Goal: Book appointment/travel/reservation

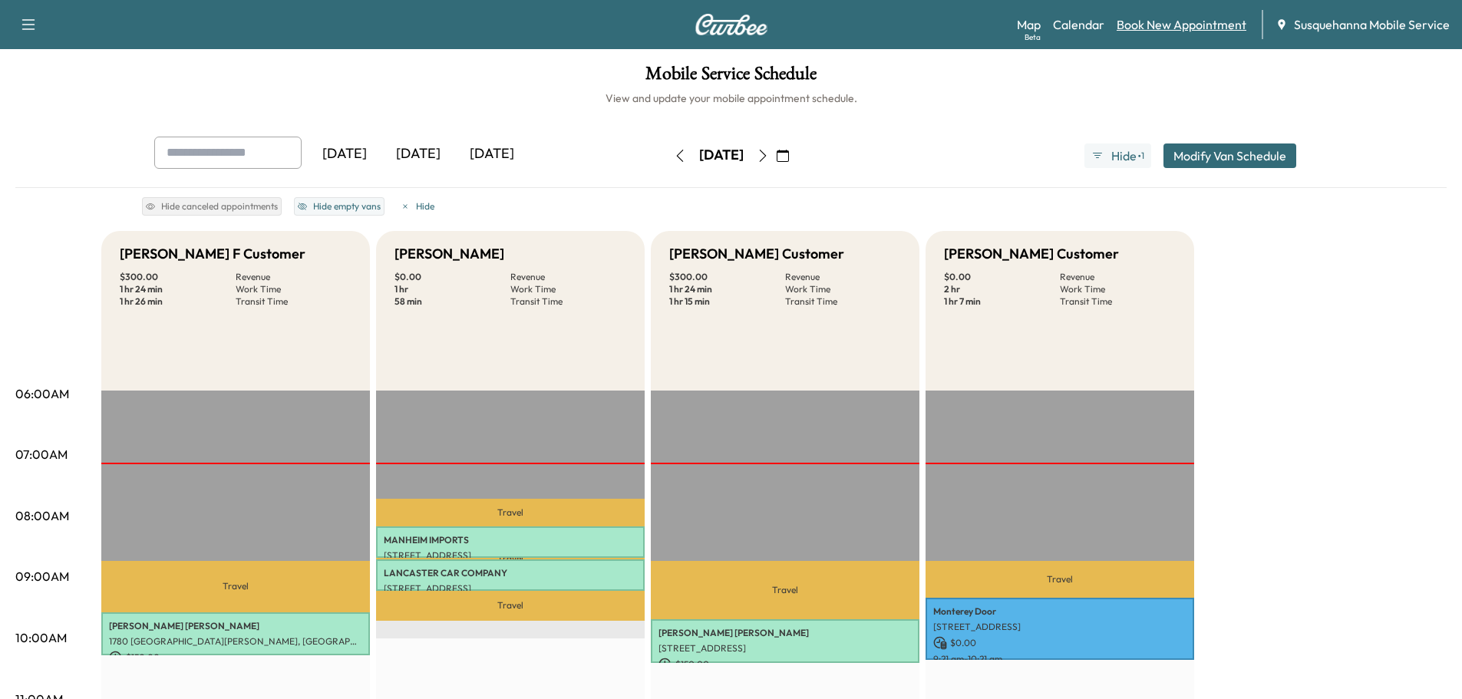
click at [1170, 21] on link "Book New Appointment" at bounding box center [1182, 24] width 130 height 18
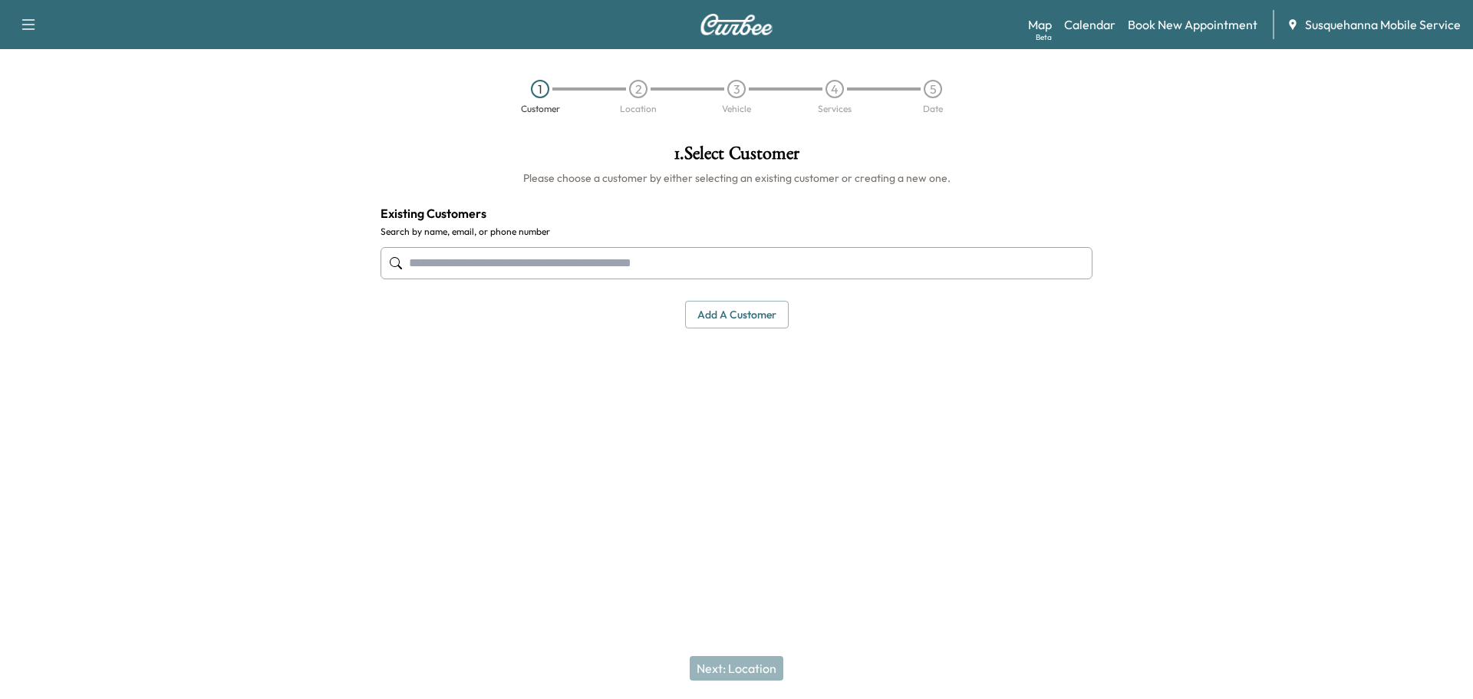
click at [582, 259] on input "text" at bounding box center [737, 263] width 712 height 32
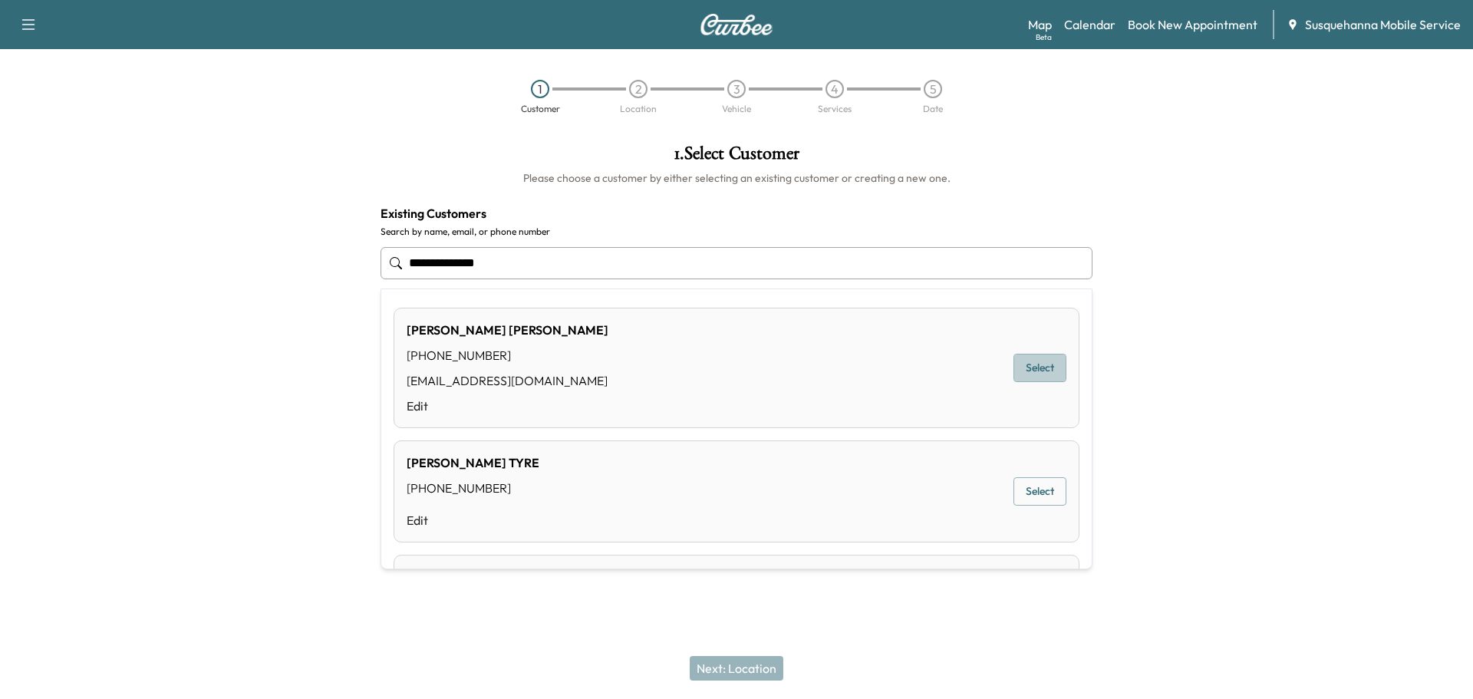
click at [1018, 368] on button "Select" at bounding box center [1040, 368] width 53 height 28
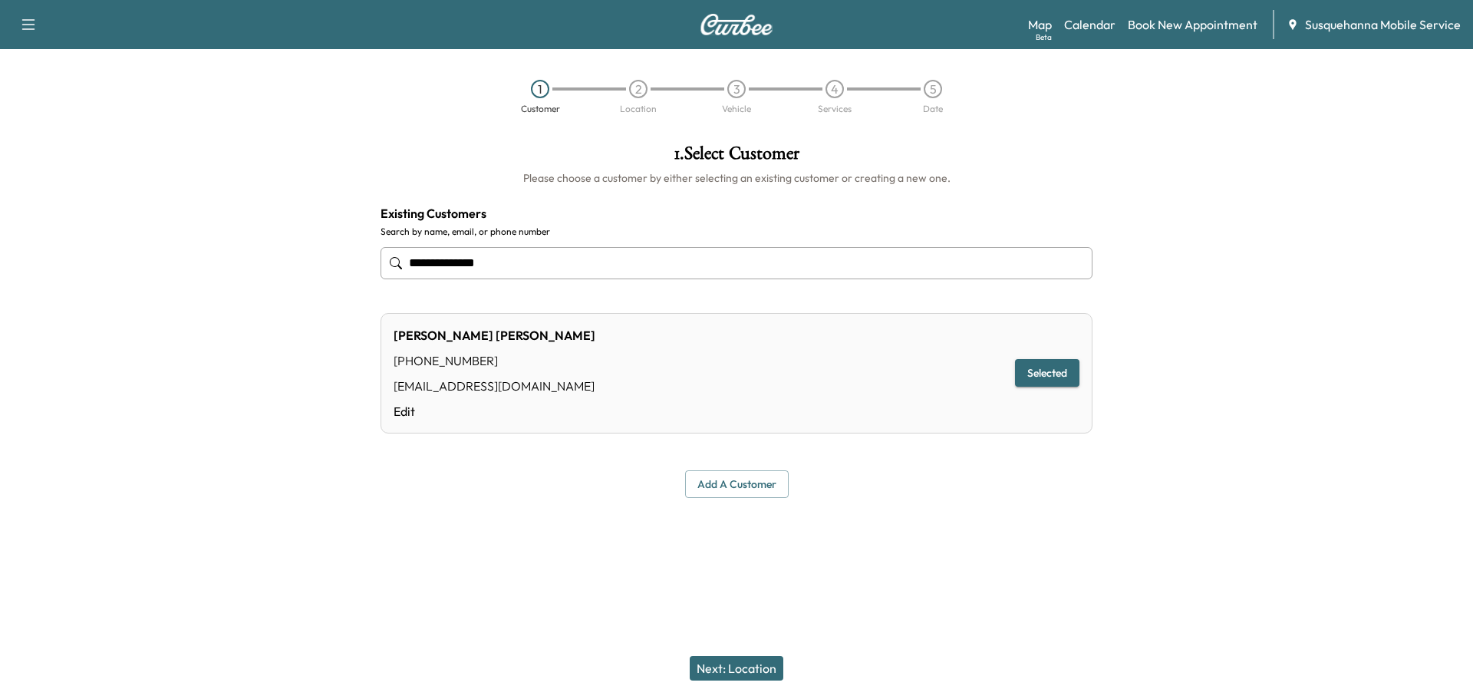
type input "**********"
click at [767, 675] on button "Next: Location" at bounding box center [737, 668] width 94 height 25
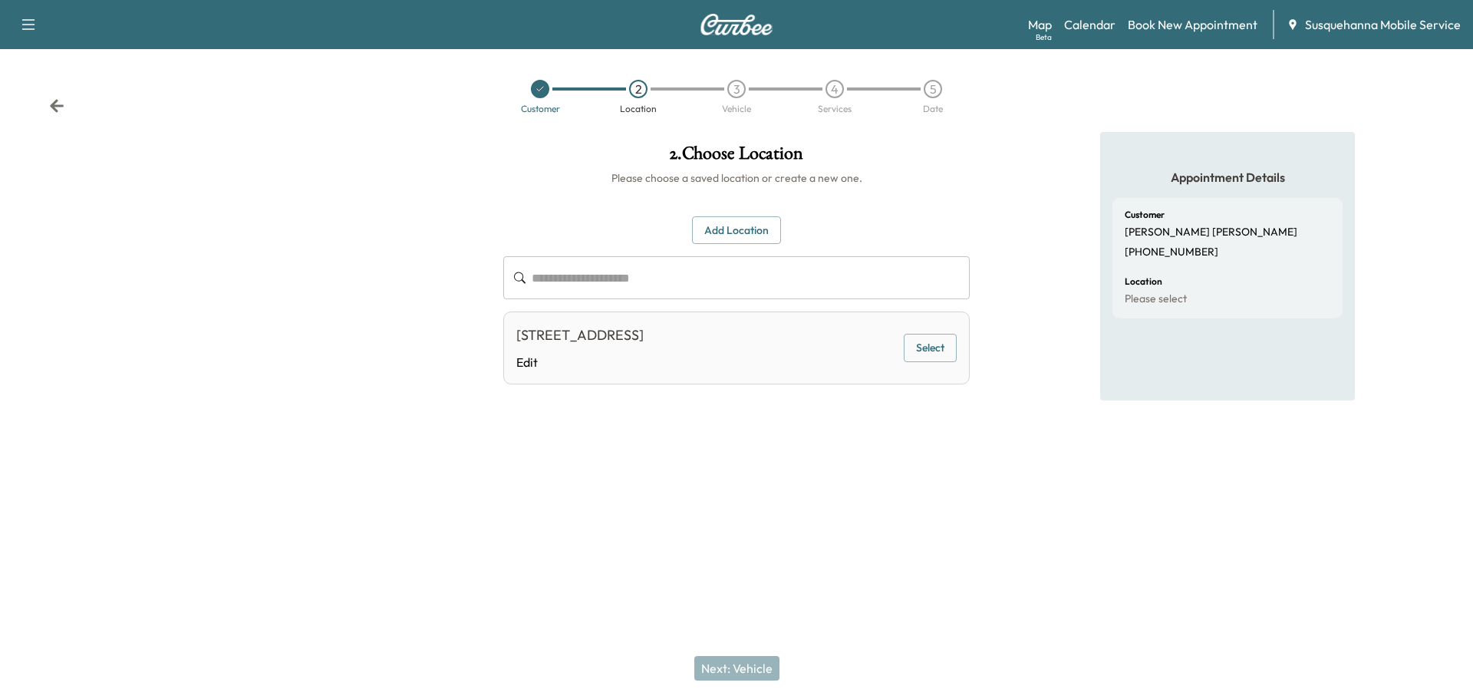
click at [935, 347] on button "Select" at bounding box center [930, 348] width 53 height 28
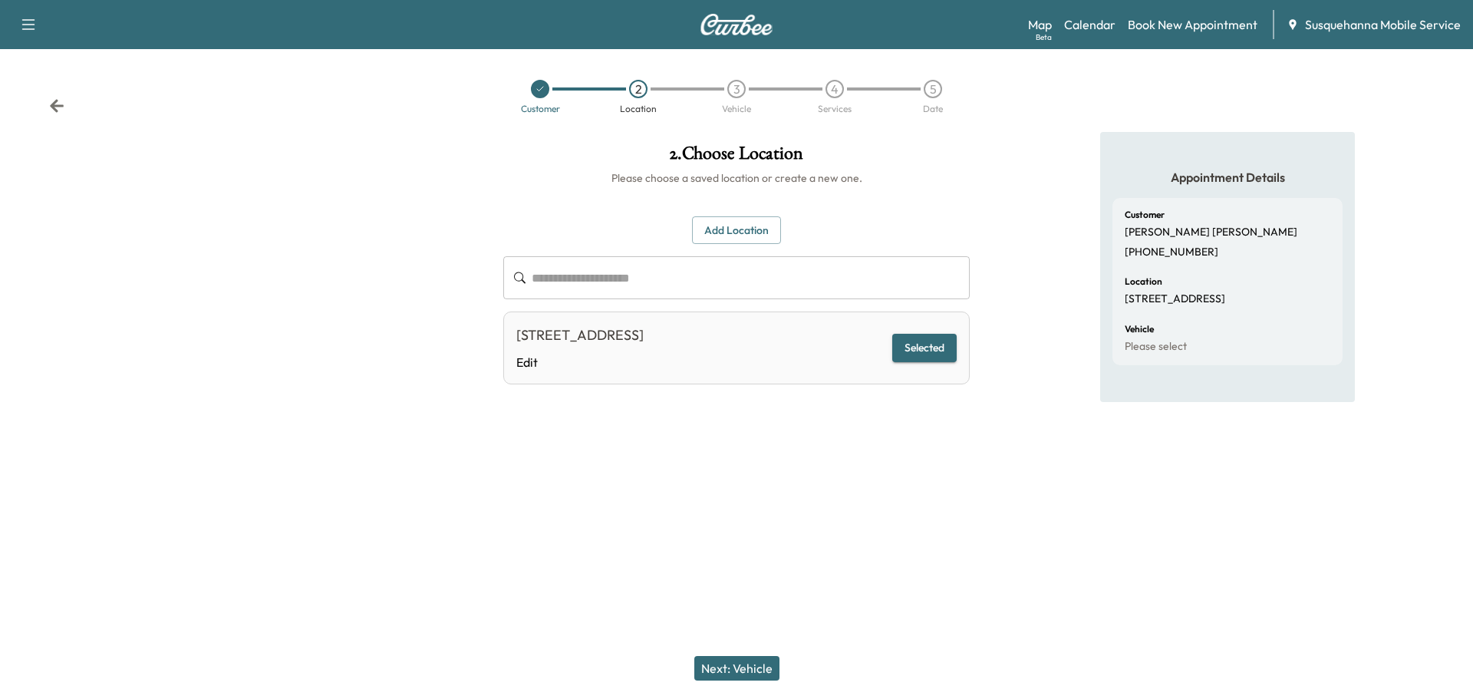
click at [765, 667] on button "Next: Vehicle" at bounding box center [736, 668] width 85 height 25
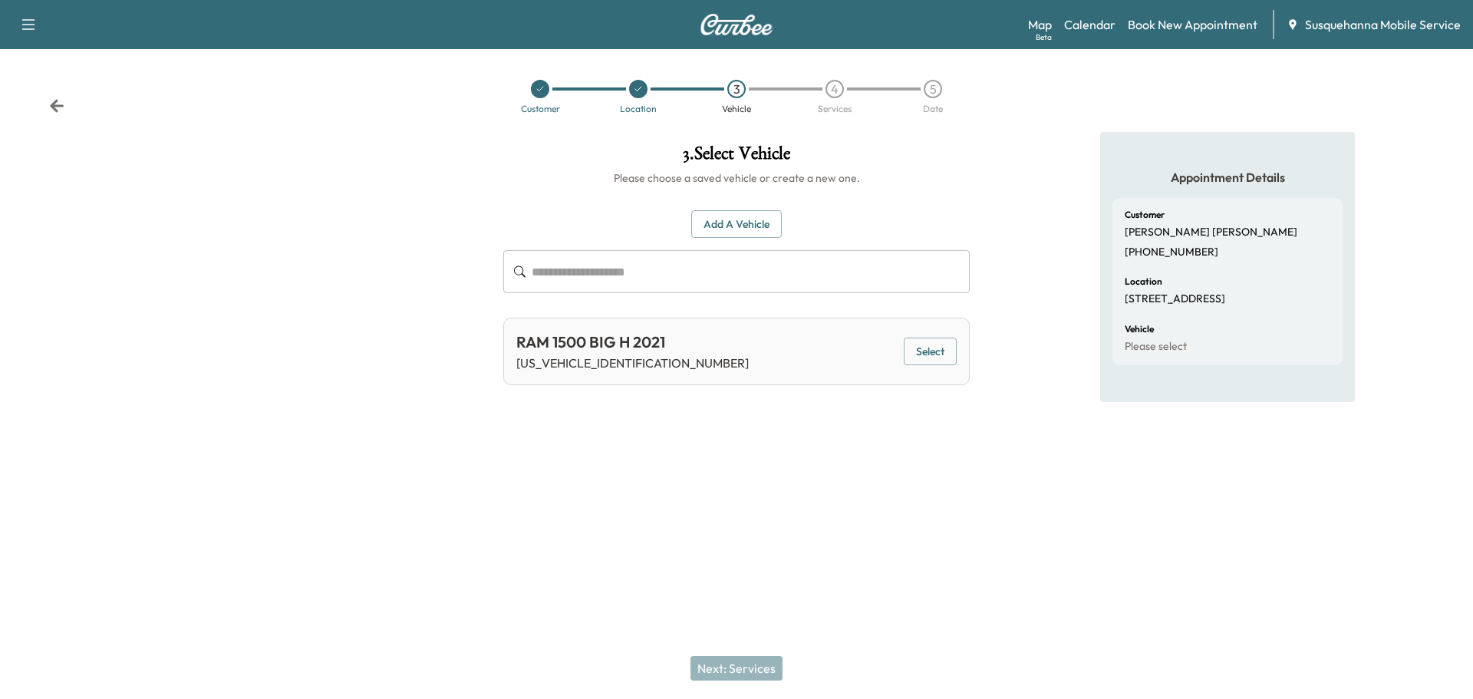
click at [924, 350] on button "Select" at bounding box center [930, 352] width 53 height 28
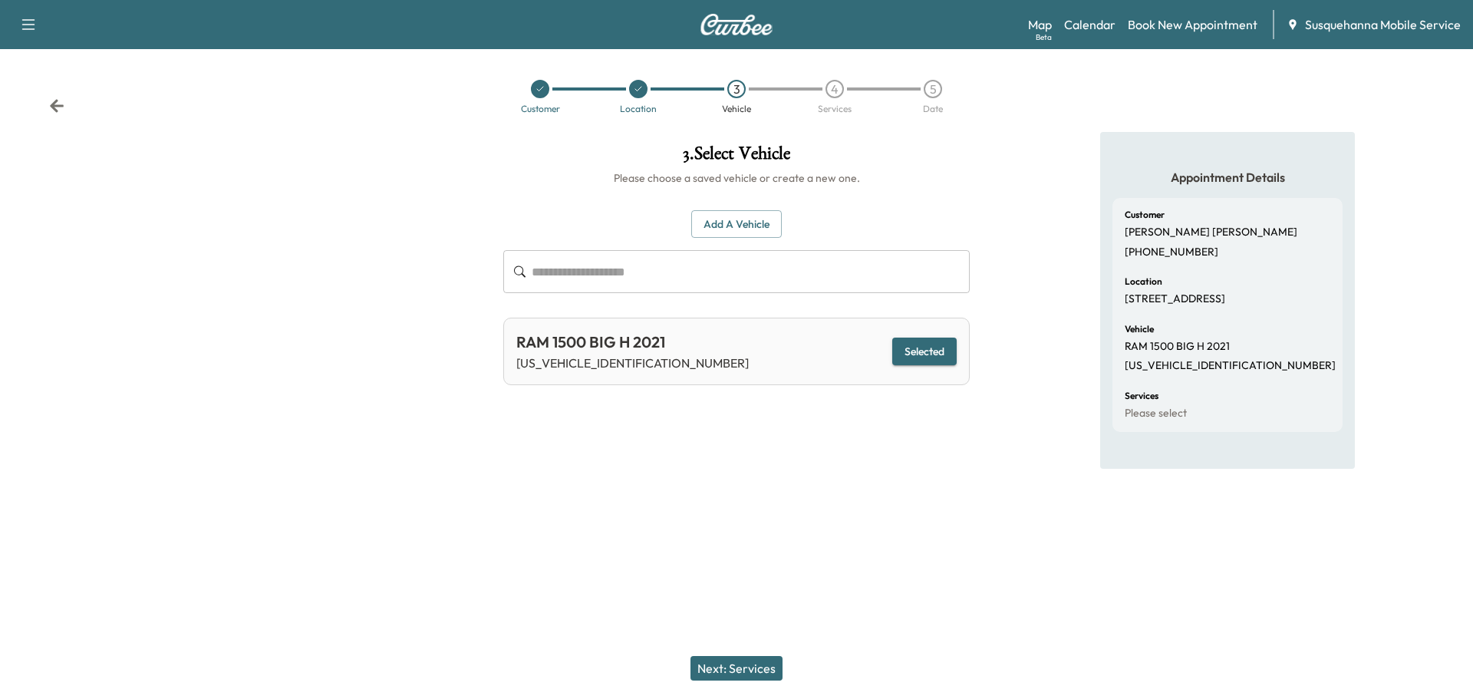
click at [740, 664] on button "Next: Services" at bounding box center [737, 668] width 92 height 25
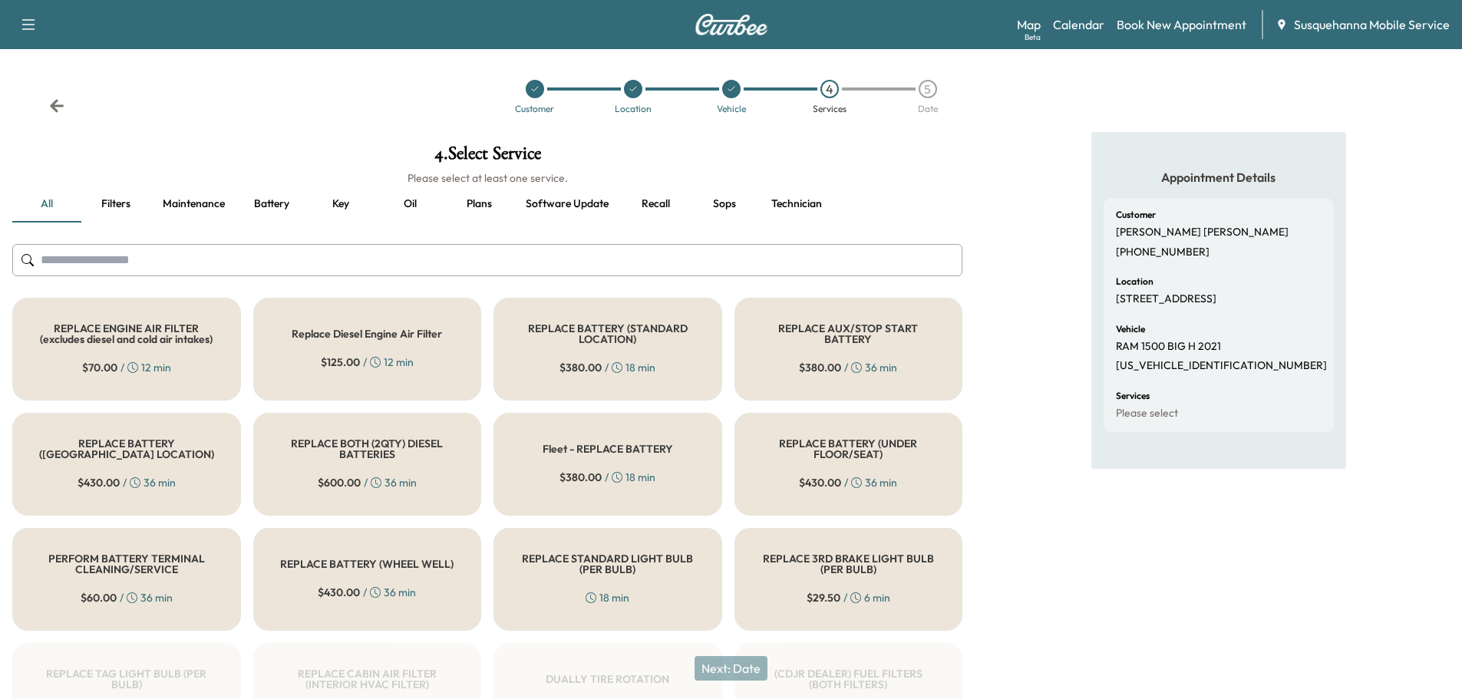
click at [601, 259] on input "text" at bounding box center [487, 260] width 950 height 32
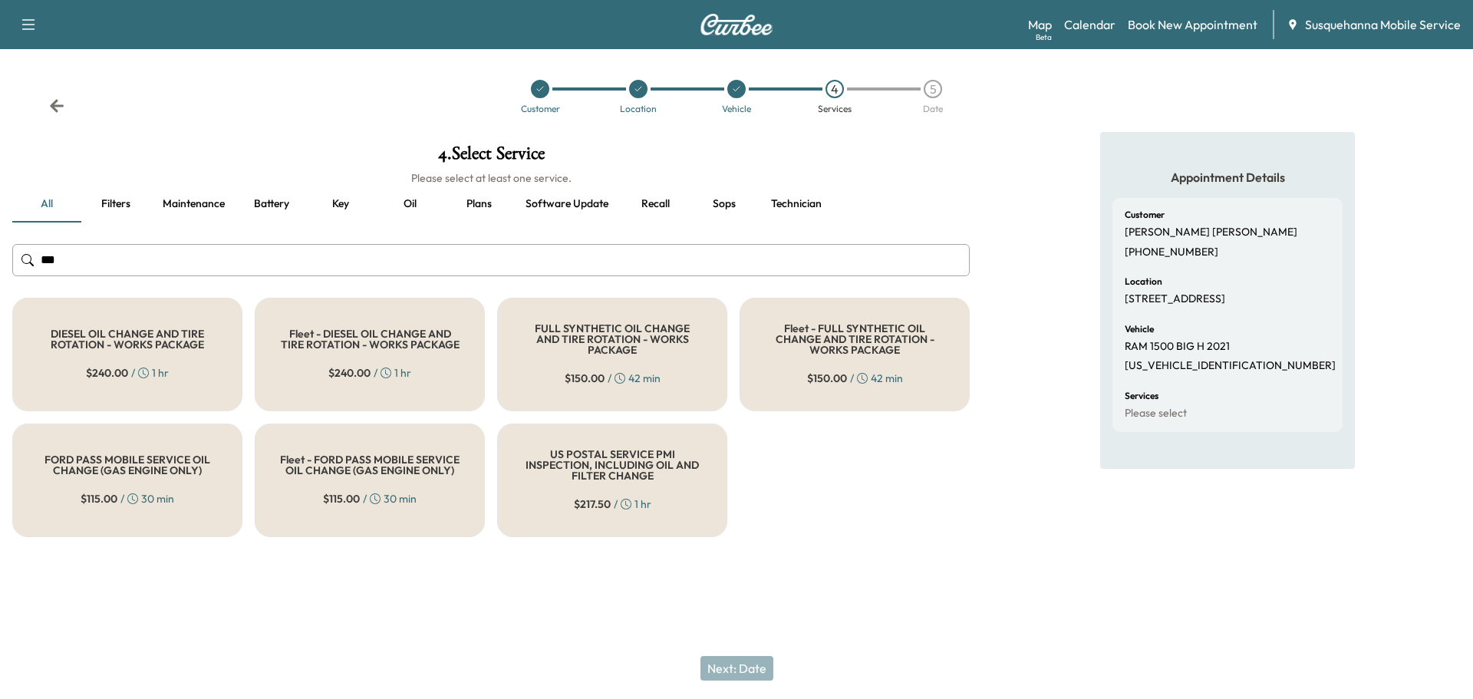
type input "***"
click at [650, 392] on div "FULL SYNTHETIC OIL CHANGE AND TIRE ROTATION - WORKS PACKAGE $ 150.00 / 42 min" at bounding box center [612, 355] width 230 height 114
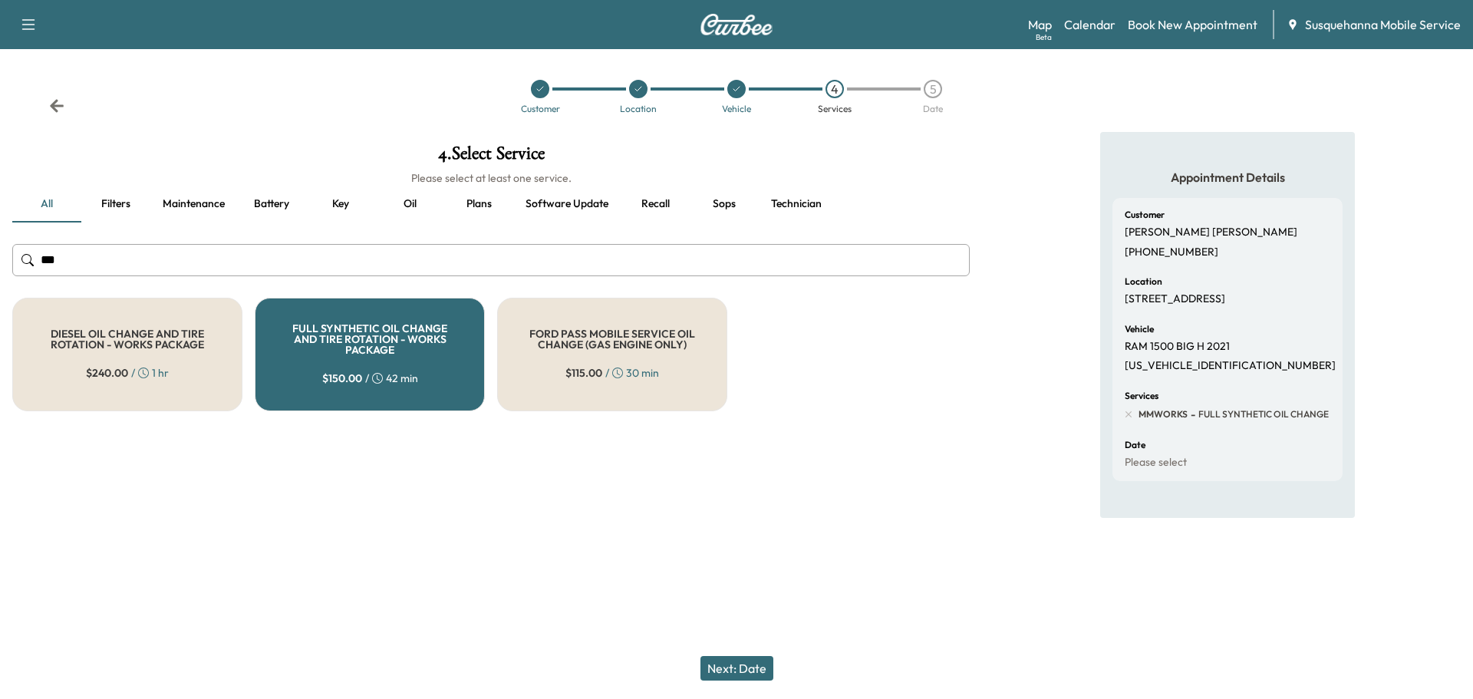
click at [736, 675] on button "Next: Date" at bounding box center [737, 668] width 73 height 25
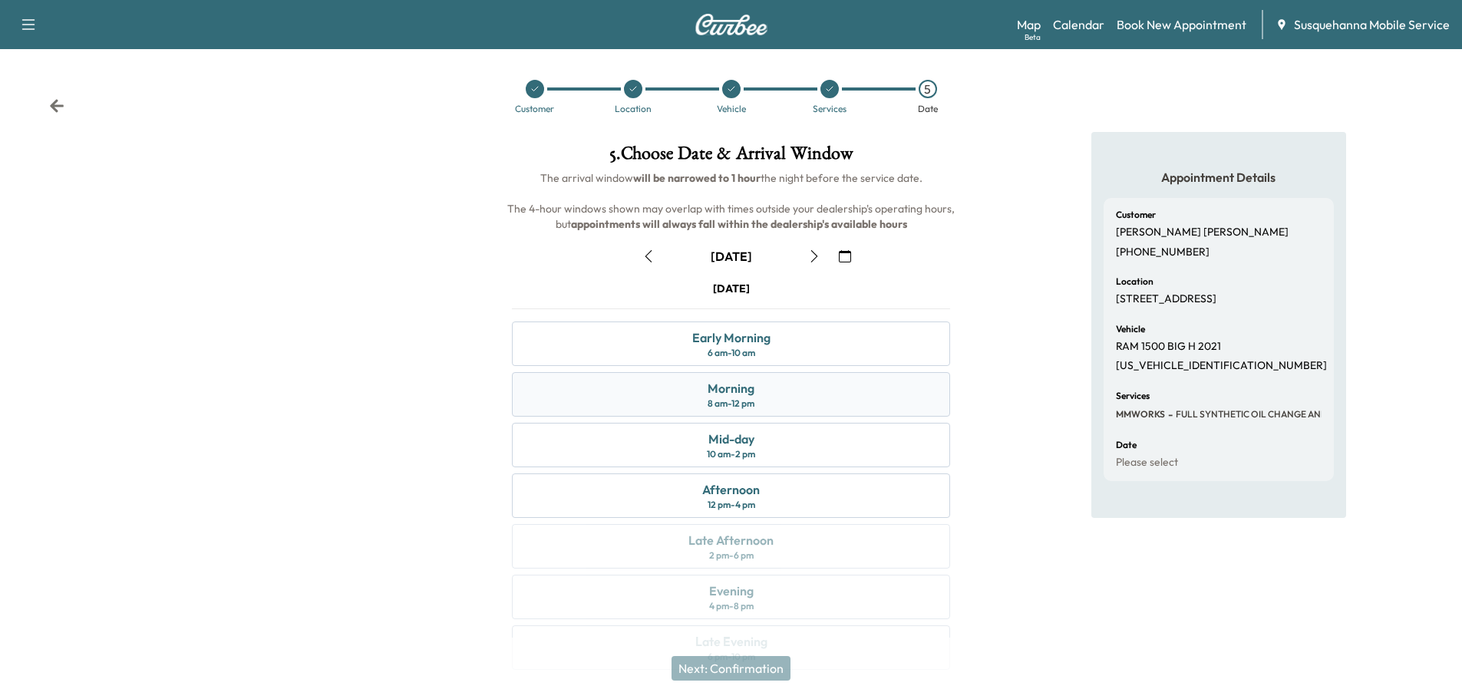
click at [739, 393] on div "Morning" at bounding box center [731, 388] width 47 height 18
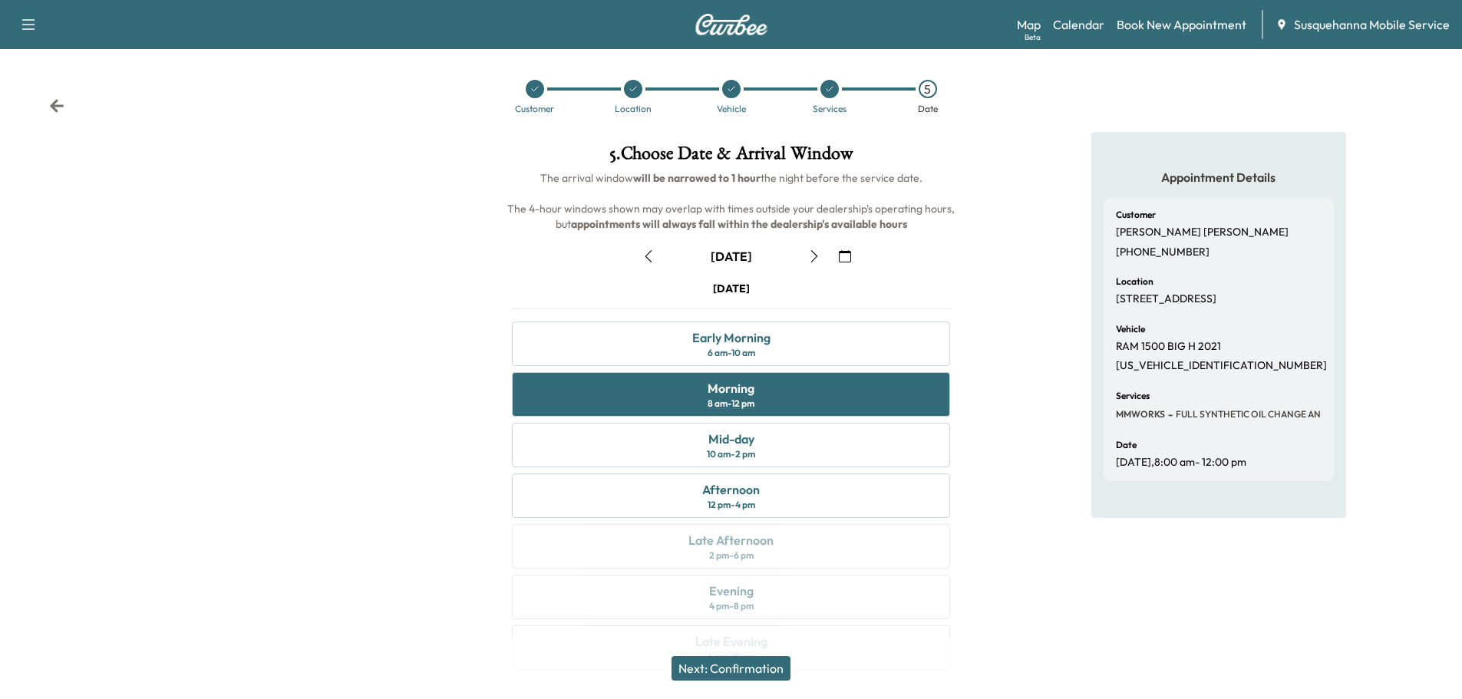
click at [757, 665] on button "Next: Confirmation" at bounding box center [730, 668] width 119 height 25
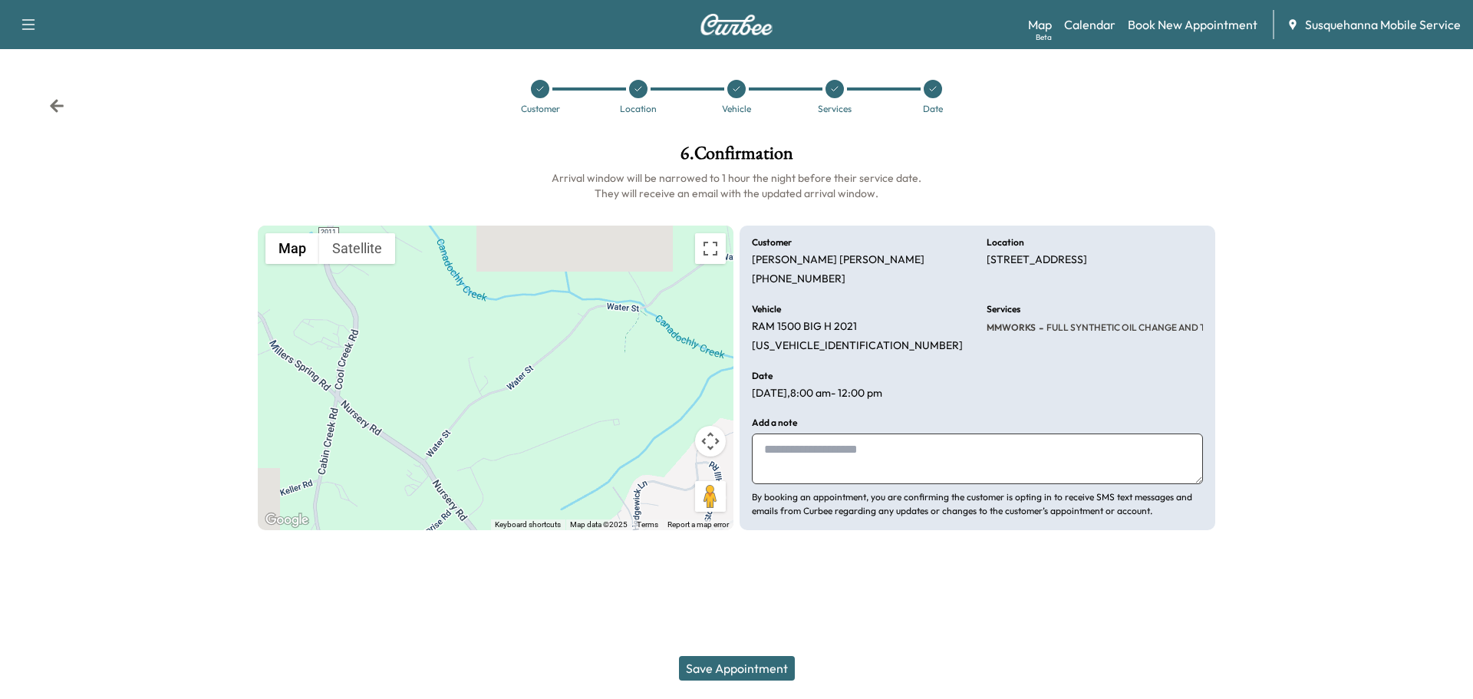
click at [848, 470] on textarea at bounding box center [977, 459] width 451 height 51
type textarea "**********"
click at [744, 669] on button "Save Appointment" at bounding box center [737, 668] width 116 height 25
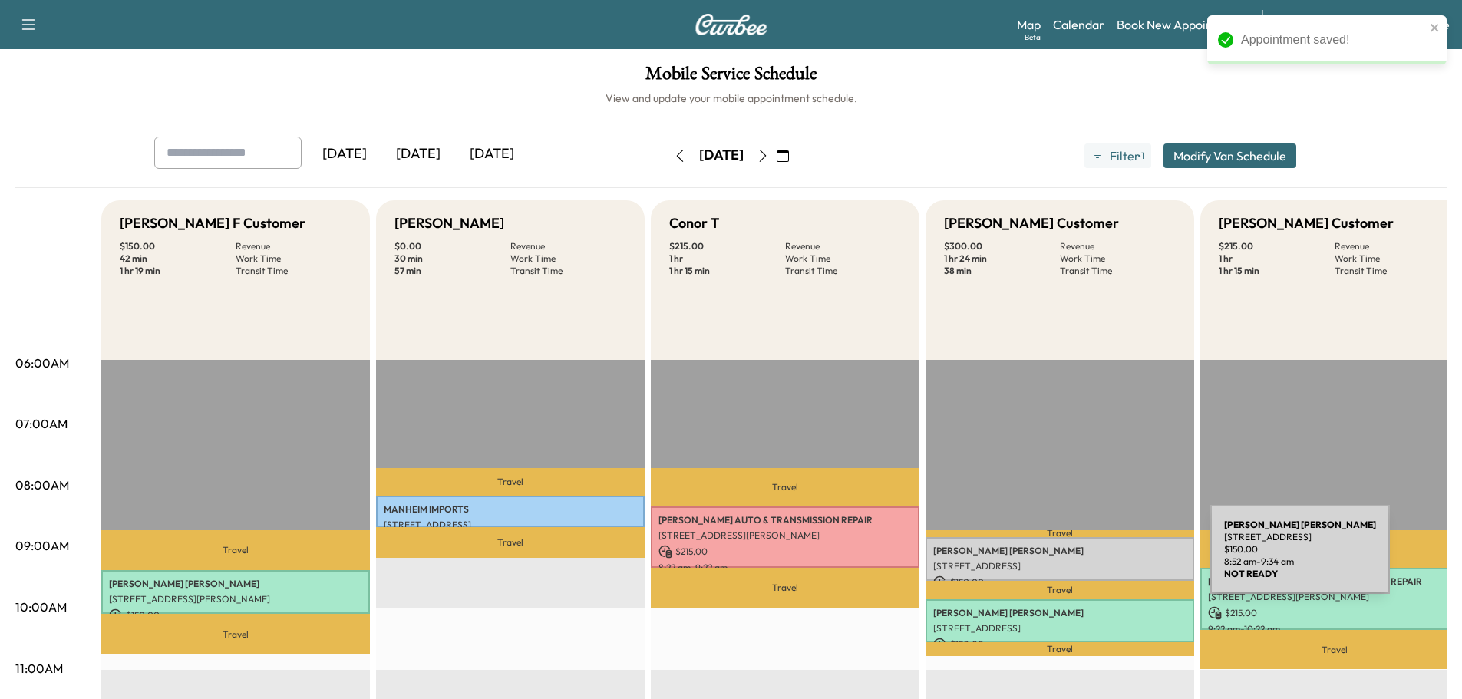
click at [1078, 560] on p "[STREET_ADDRESS]" at bounding box center [1059, 566] width 253 height 12
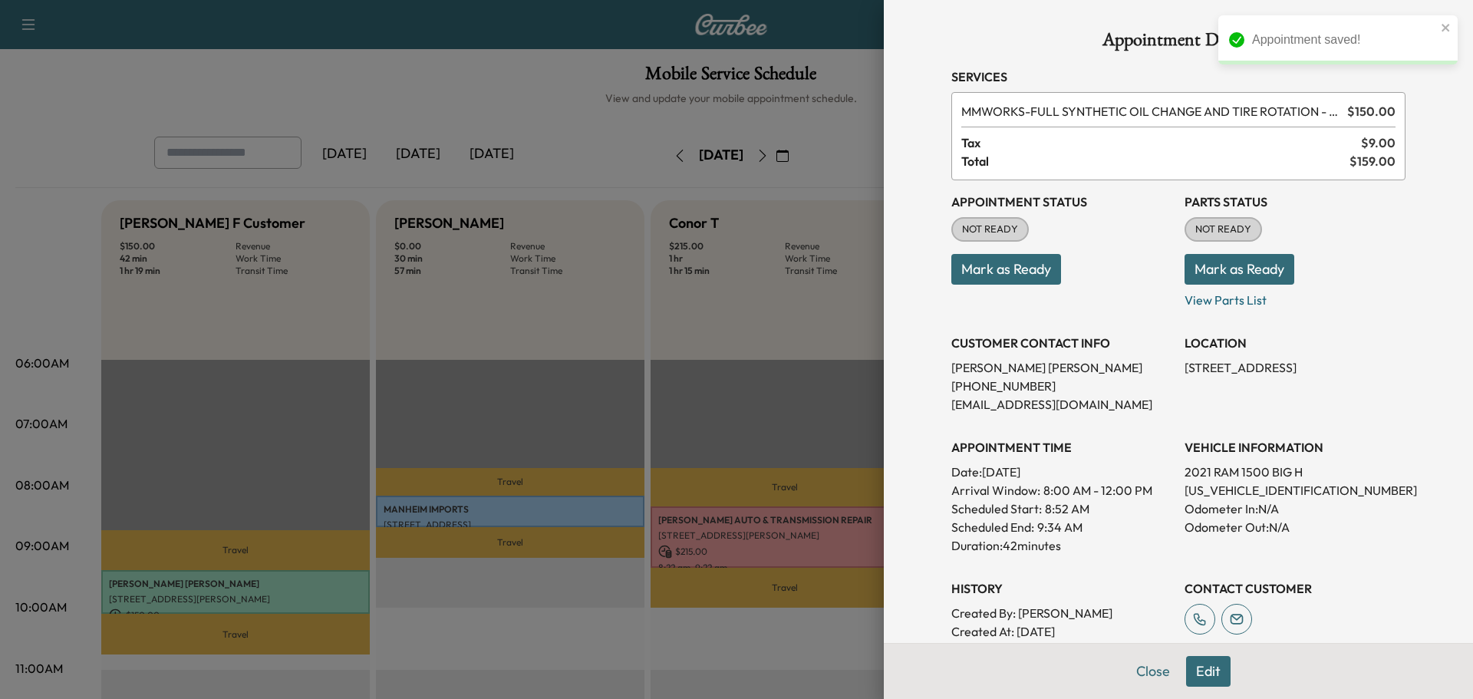
click at [1205, 276] on button "Mark as Ready" at bounding box center [1240, 269] width 110 height 31
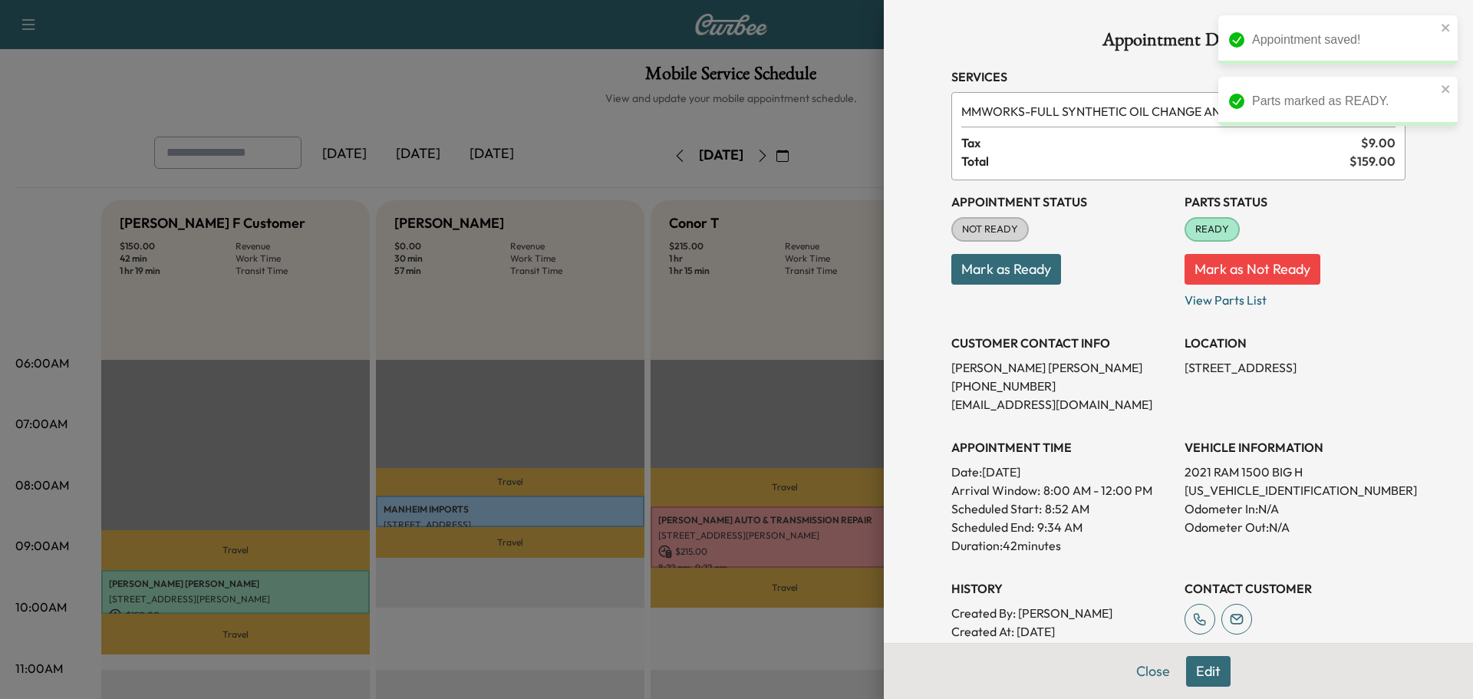
click at [1020, 278] on button "Mark as Ready" at bounding box center [1007, 269] width 110 height 31
click at [1138, 673] on button "Close" at bounding box center [1154, 671] width 54 height 31
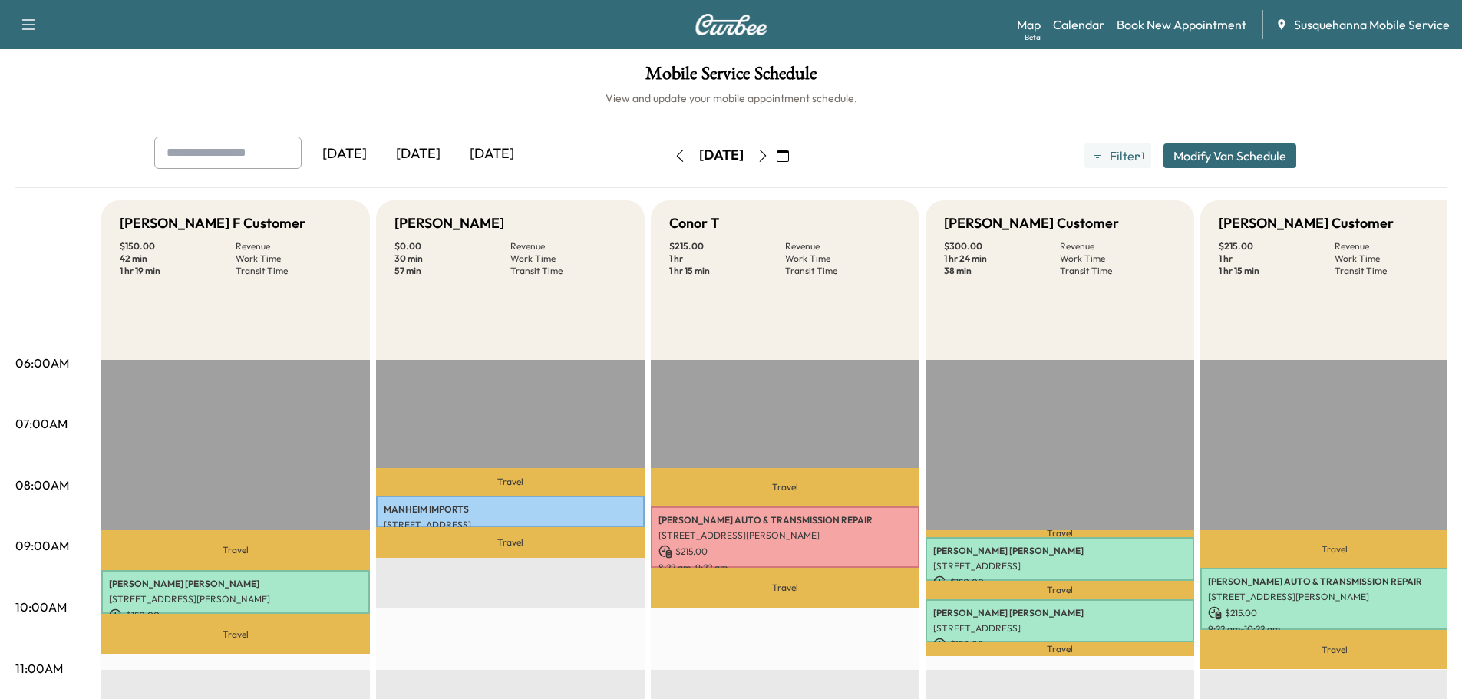
click at [674, 158] on icon "button" at bounding box center [680, 156] width 12 height 12
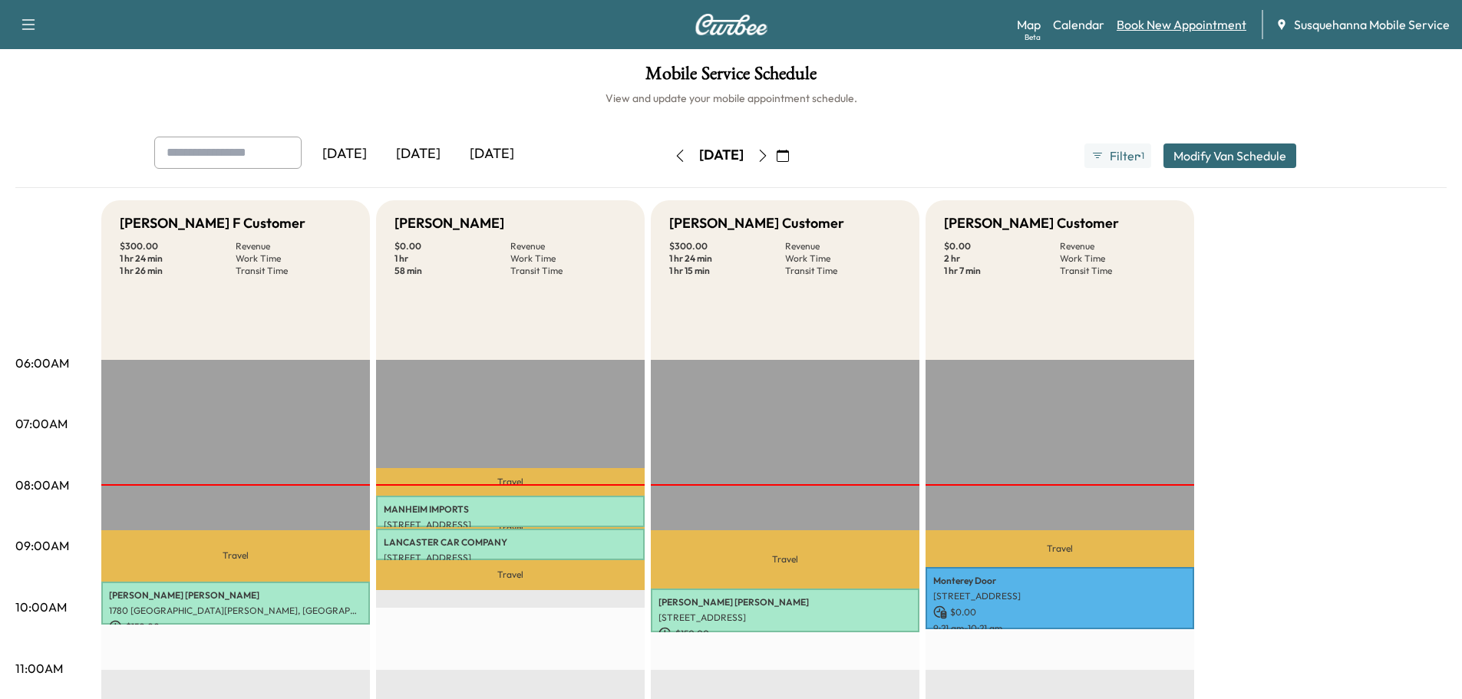
click at [1205, 25] on link "Book New Appointment" at bounding box center [1182, 24] width 130 height 18
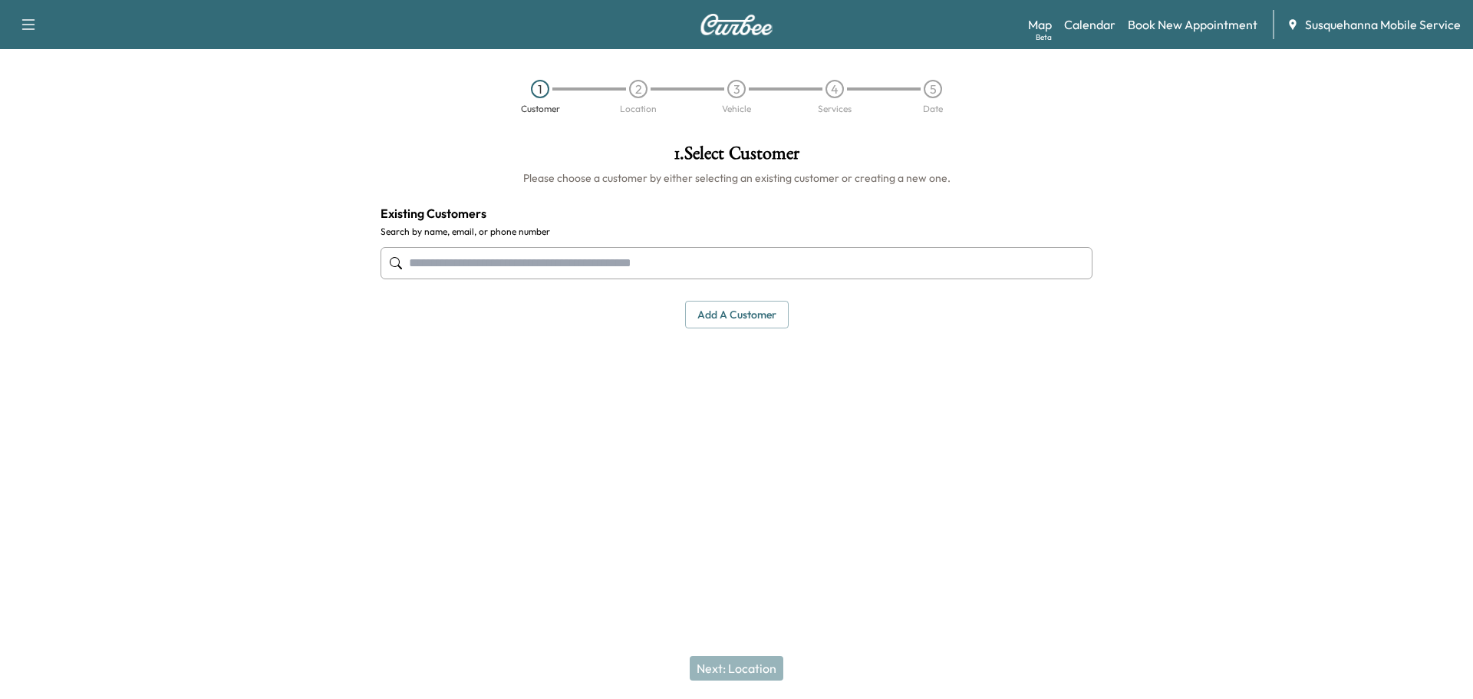
click at [526, 261] on input "text" at bounding box center [737, 263] width 712 height 32
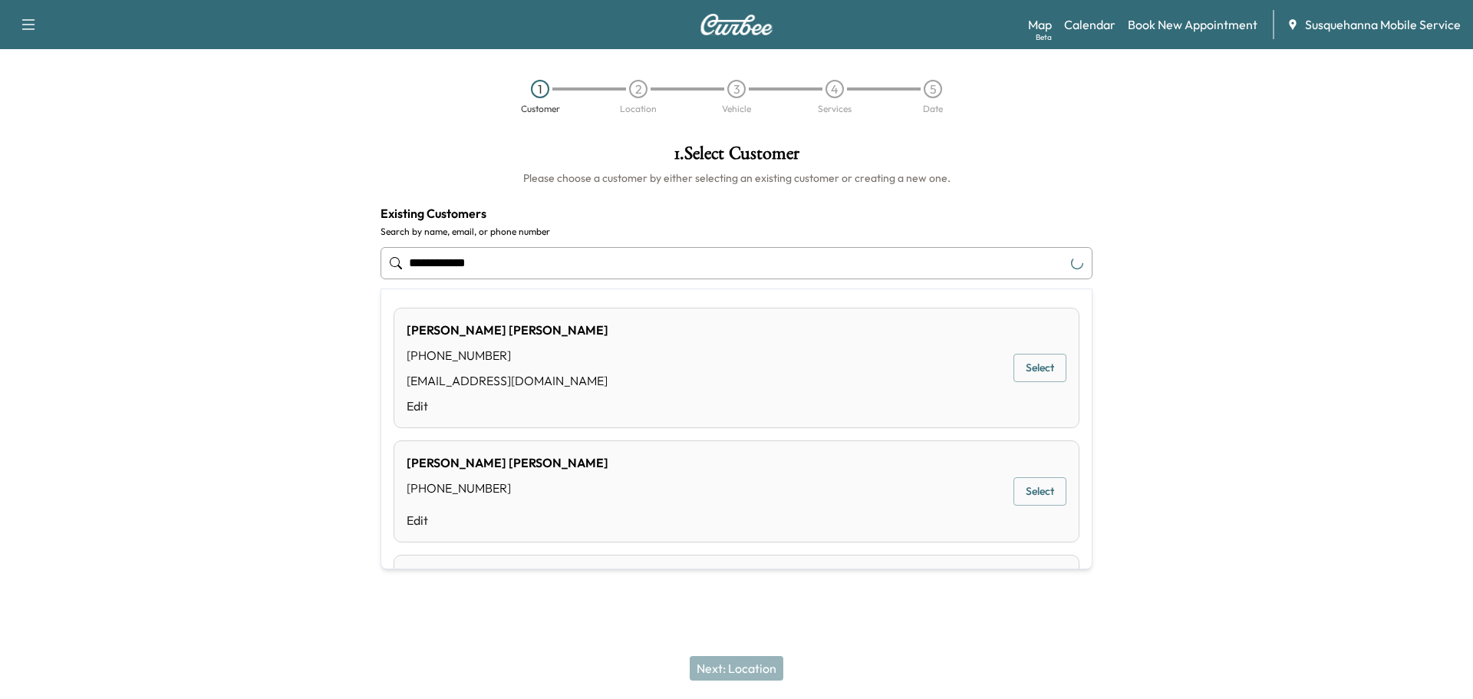
type input "**********"
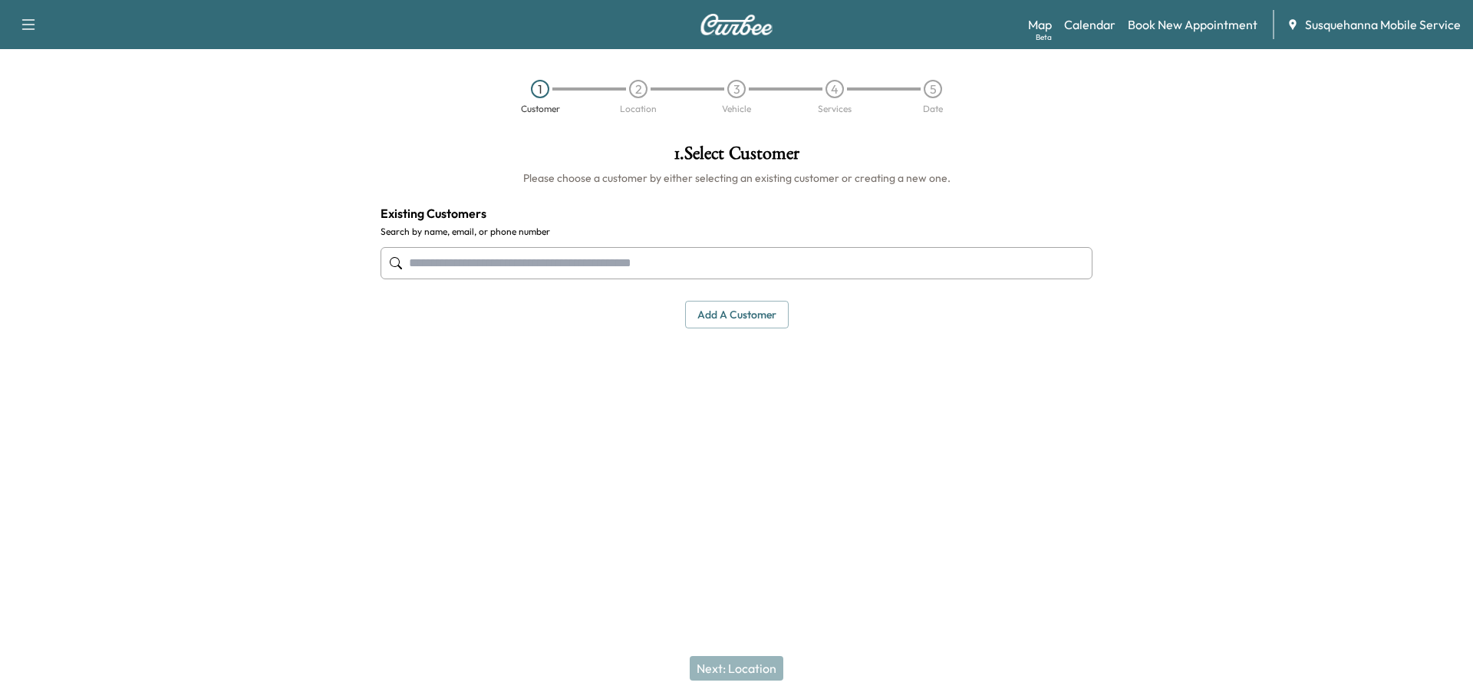
click at [464, 269] on input "text" at bounding box center [737, 263] width 712 height 32
click at [708, 266] on input "text" at bounding box center [737, 263] width 712 height 32
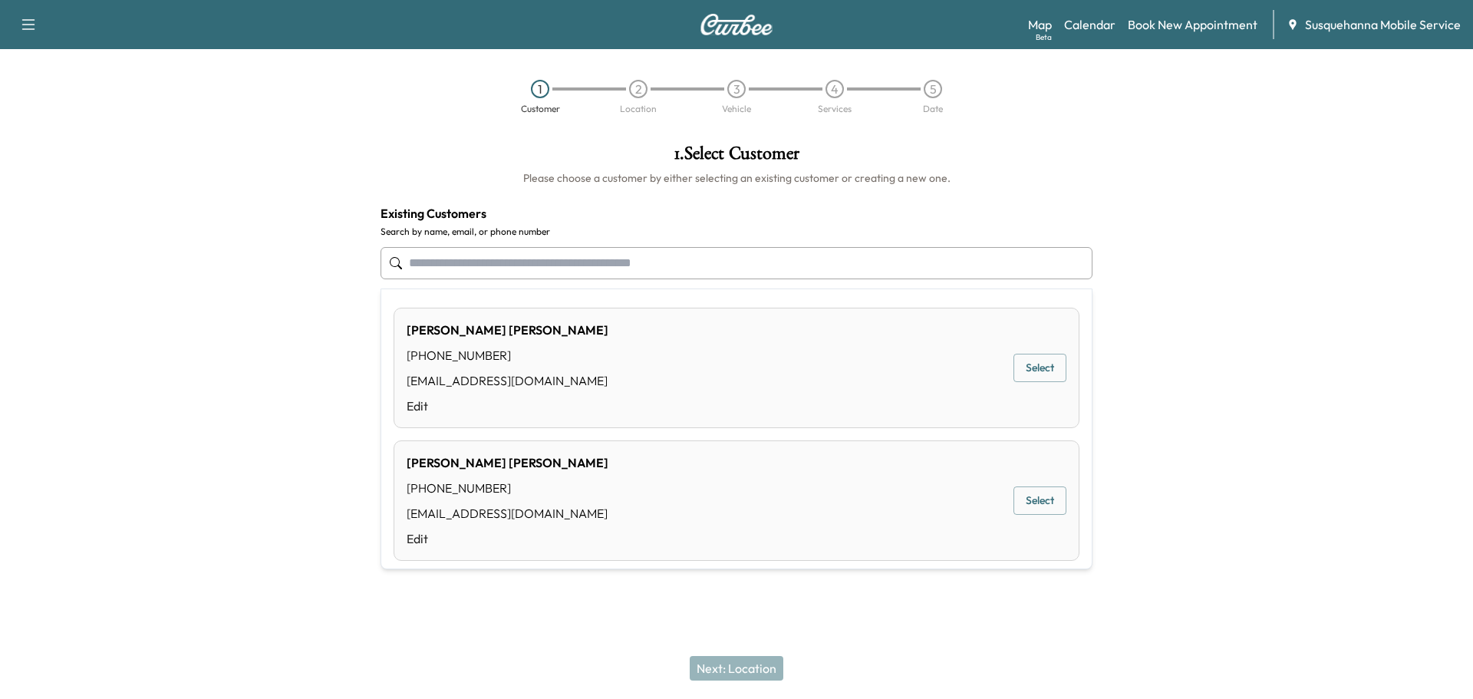
click at [1048, 371] on button "Select" at bounding box center [1040, 368] width 53 height 28
type input "**********"
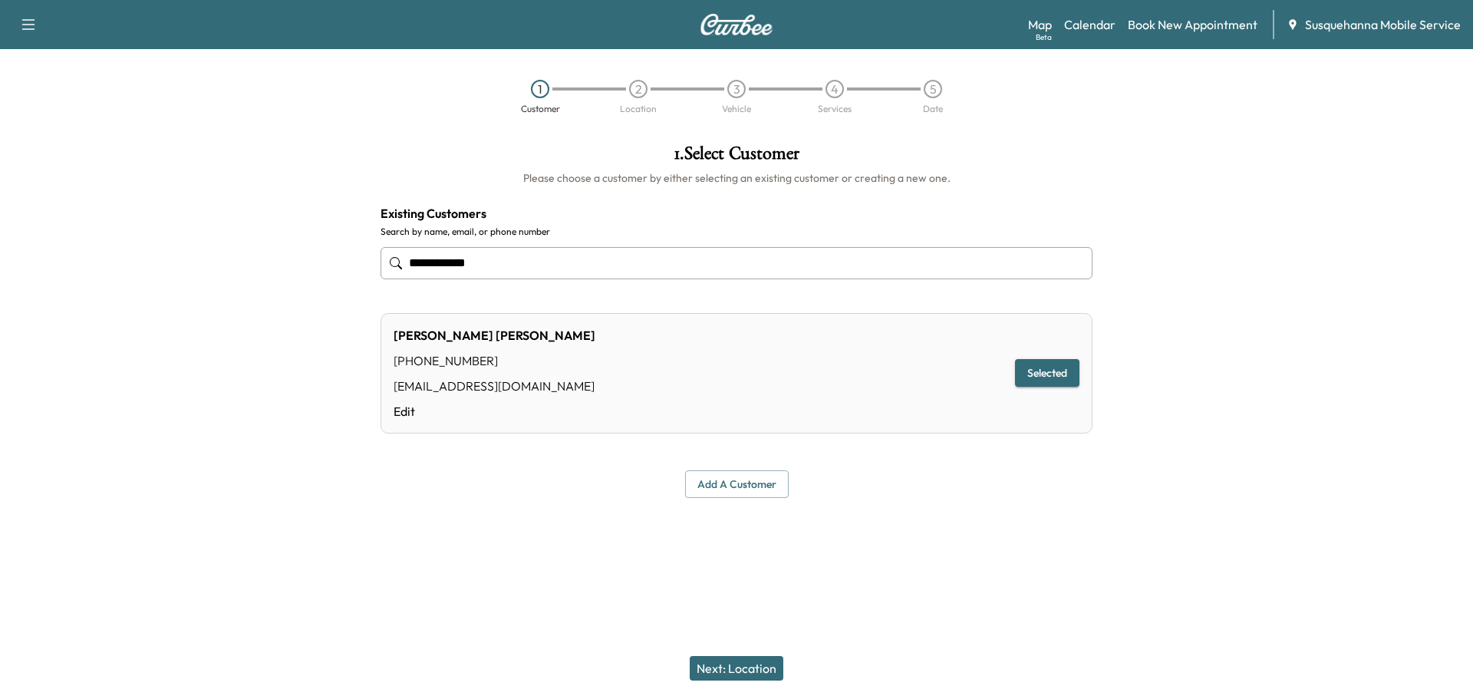
click at [738, 668] on button "Next: Location" at bounding box center [737, 668] width 94 height 25
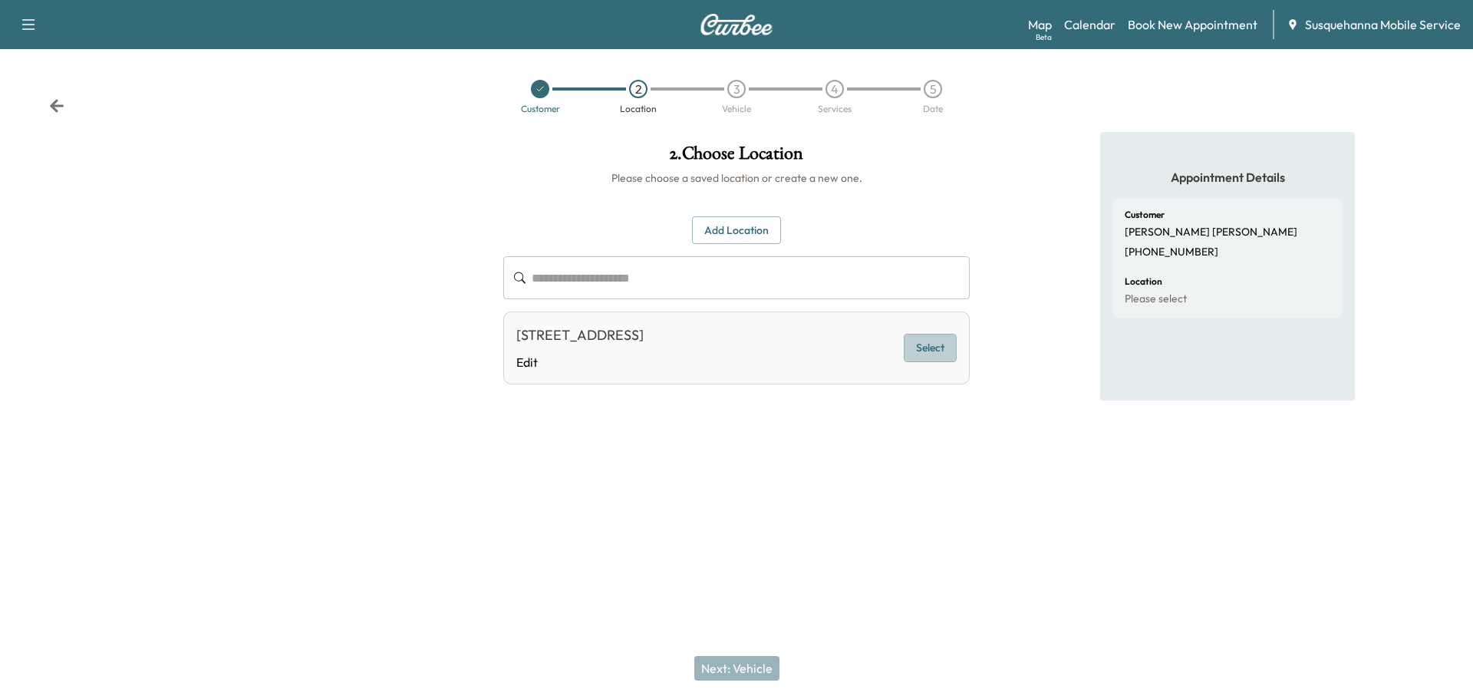
click at [939, 339] on button "Select" at bounding box center [930, 348] width 53 height 28
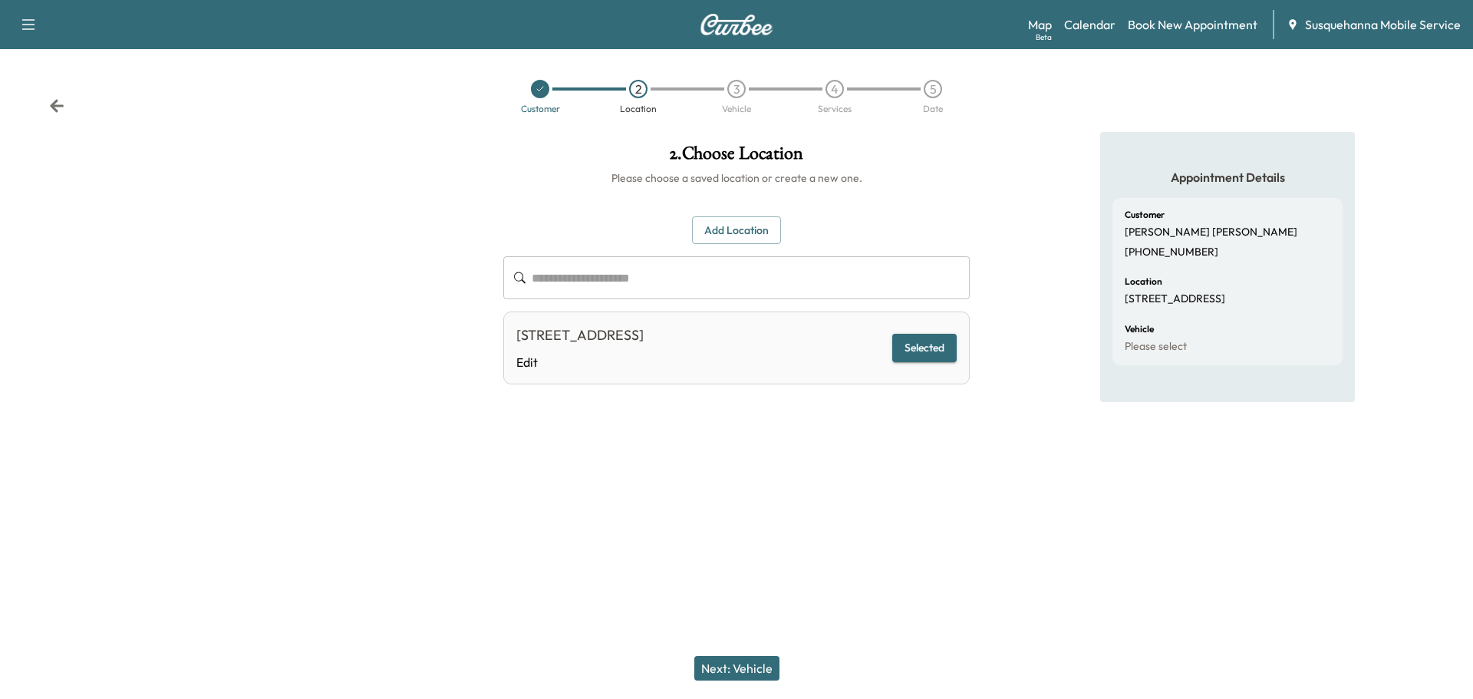
click at [764, 668] on button "Next: Vehicle" at bounding box center [736, 668] width 85 height 25
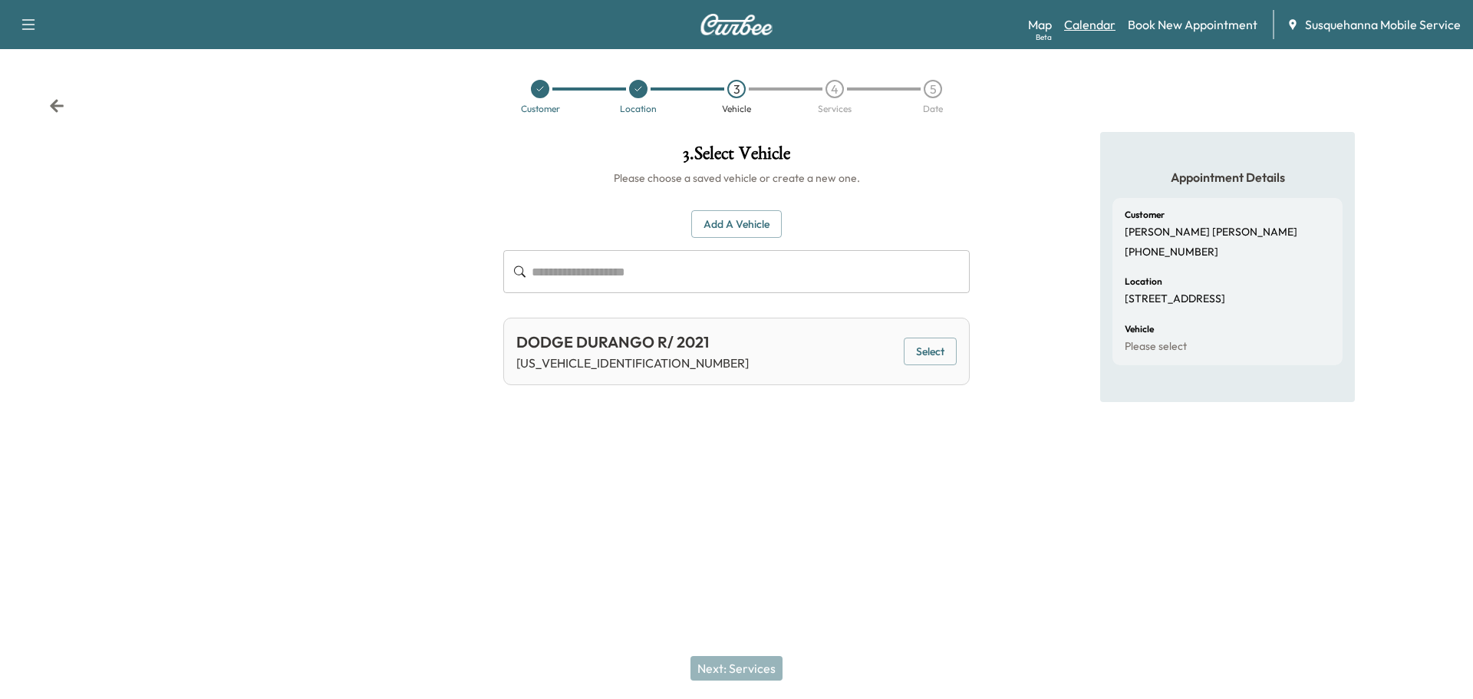
click at [1100, 24] on link "Calendar" at bounding box center [1089, 24] width 51 height 18
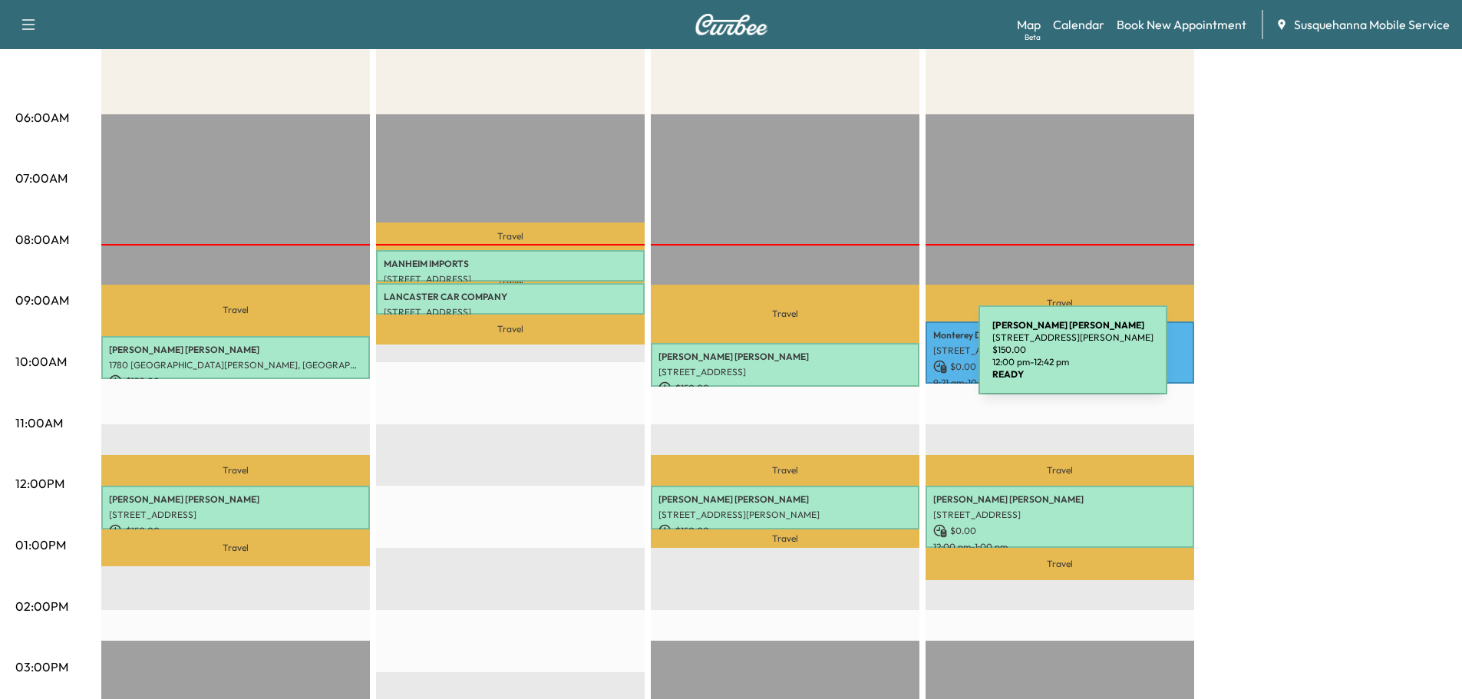
scroll to position [82, 0]
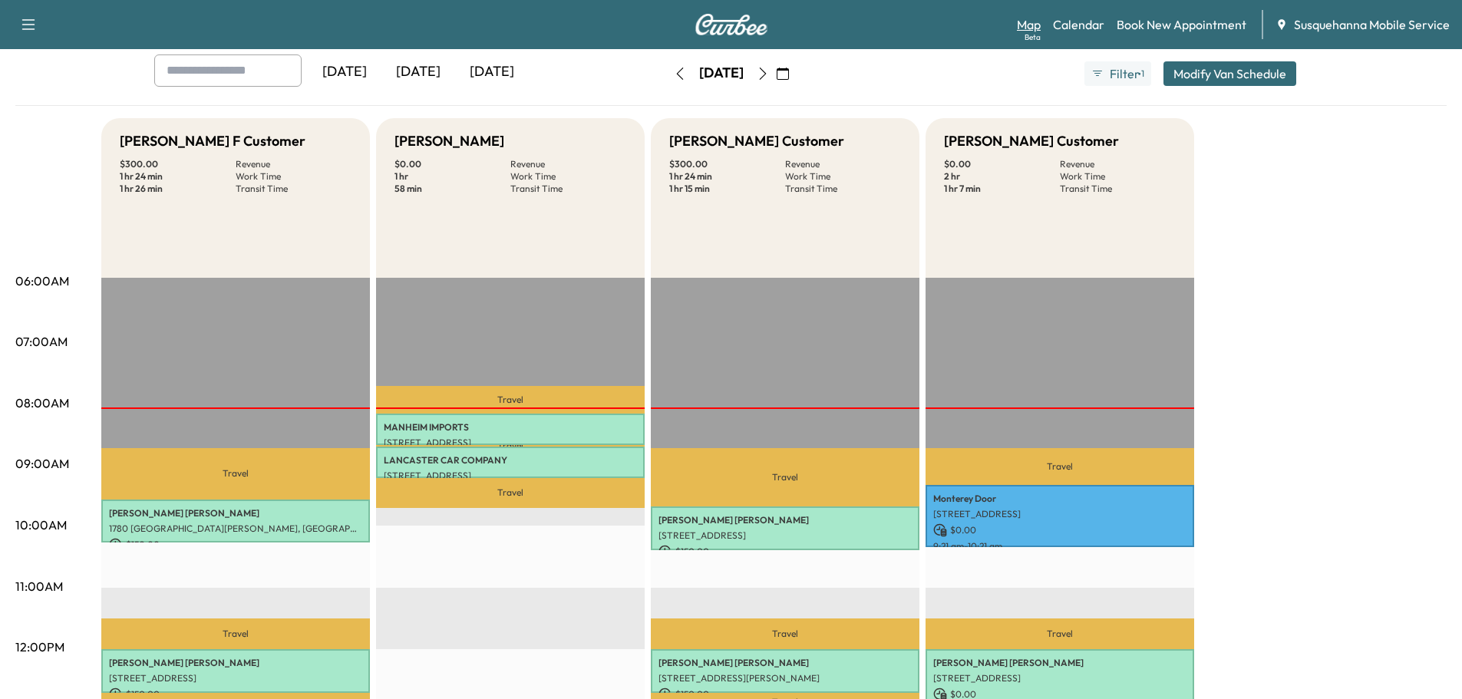
click at [1024, 27] on link "Map Beta" at bounding box center [1029, 24] width 24 height 18
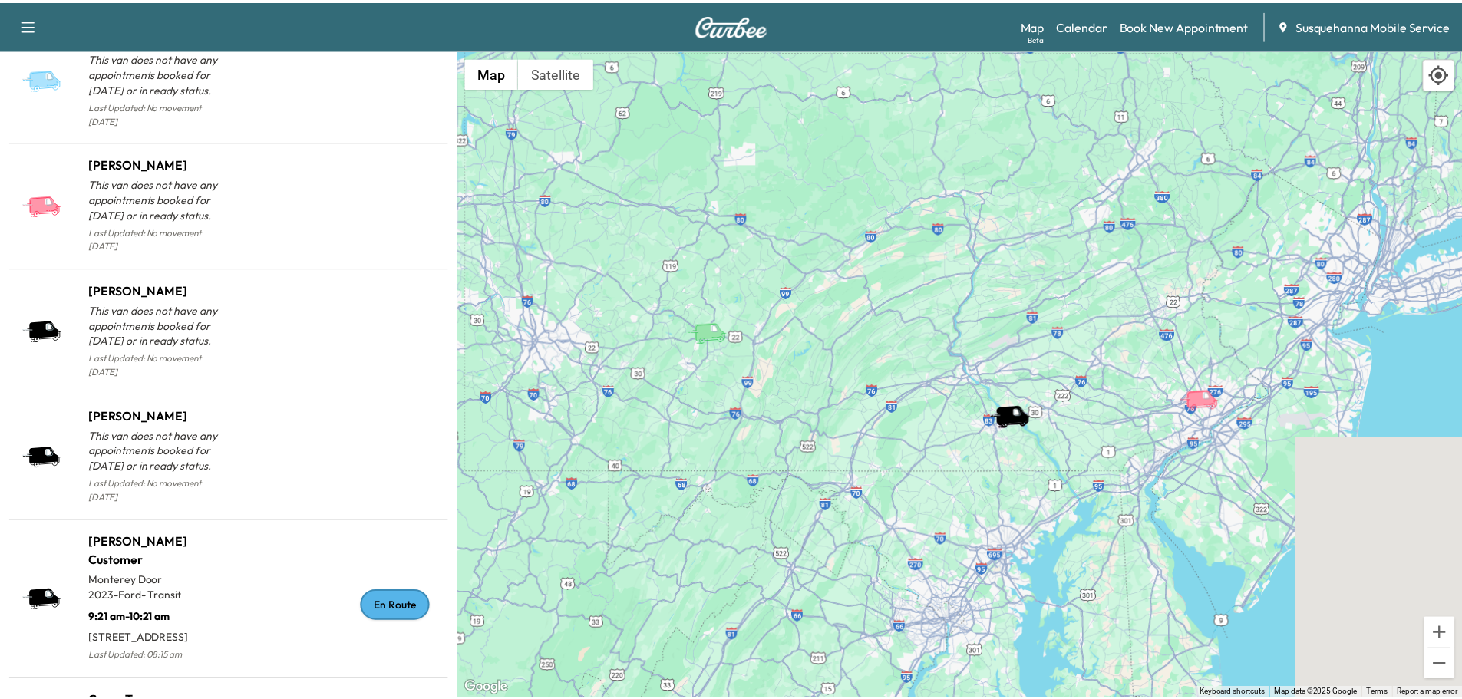
scroll to position [1473, 0]
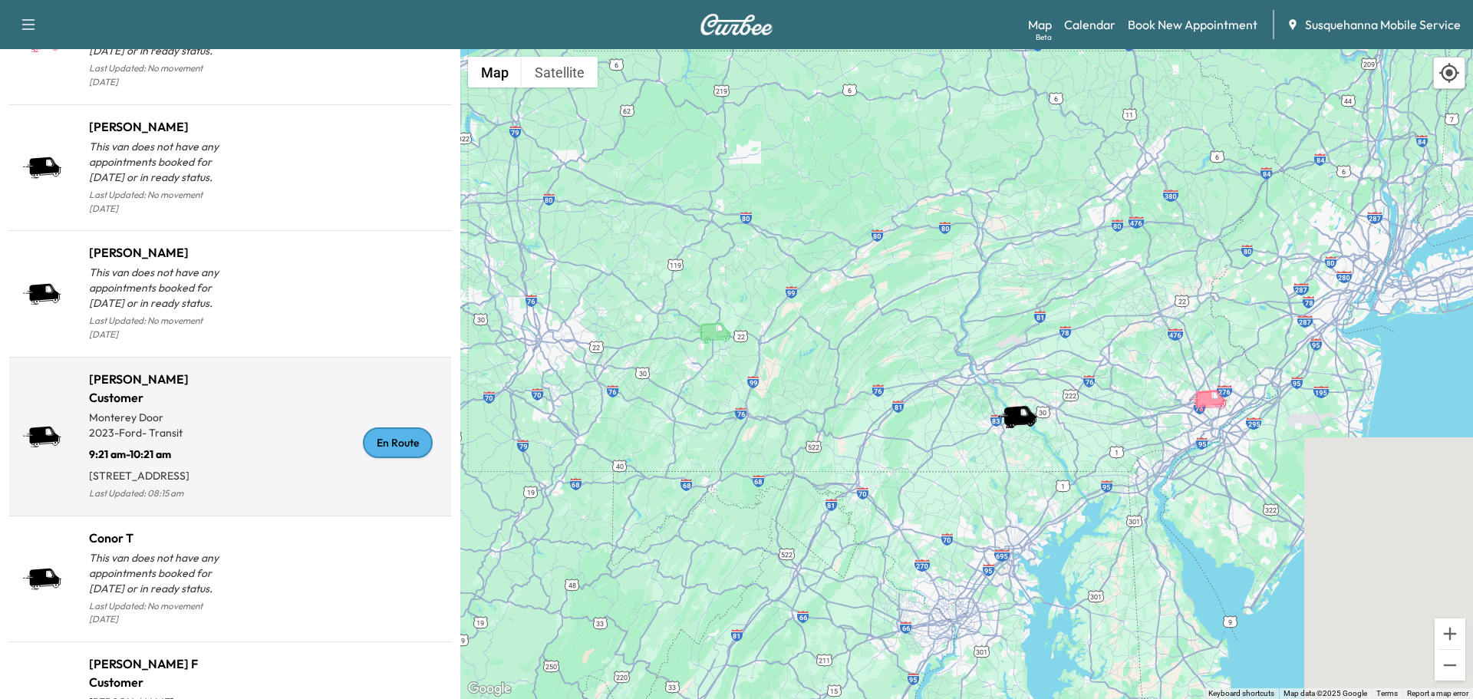
click at [414, 434] on div "En Route" at bounding box center [398, 442] width 70 height 31
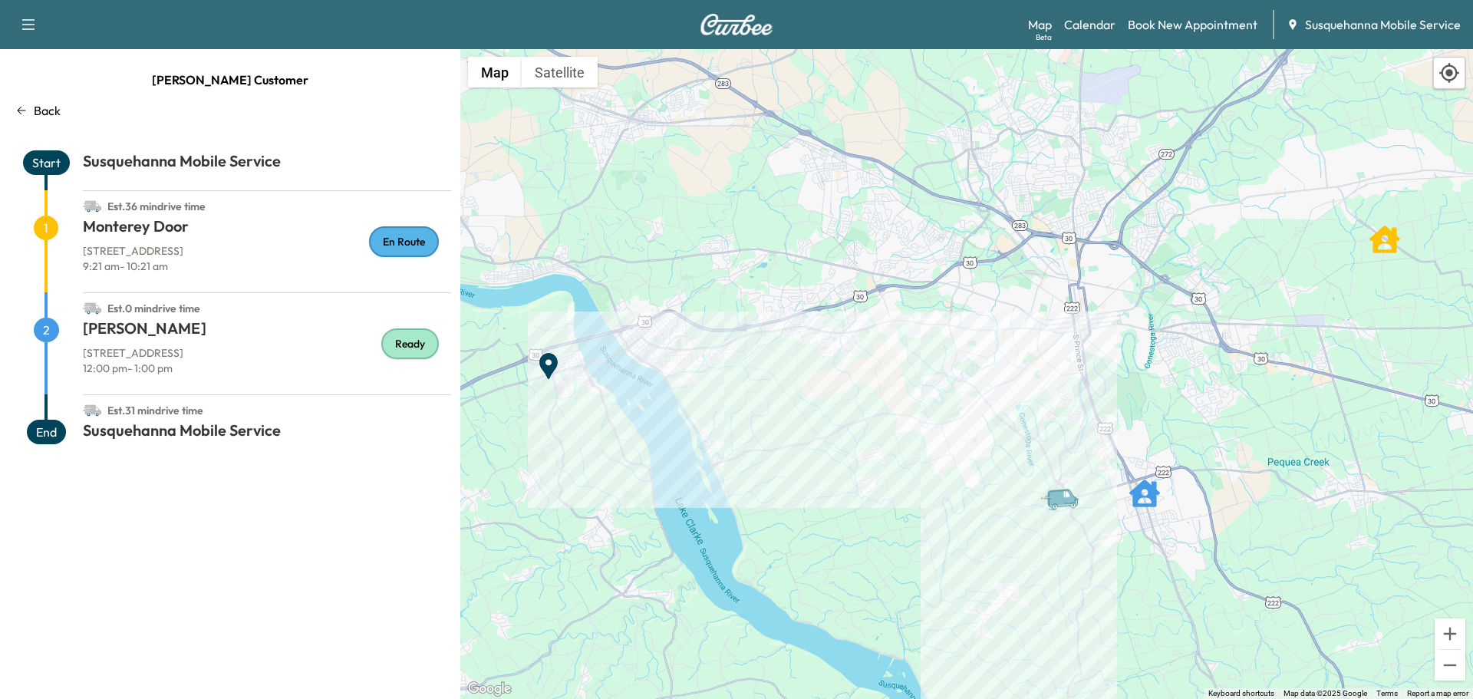
click at [28, 25] on icon "button" at bounding box center [28, 24] width 13 height 11
click at [1107, 28] on link "Calendar" at bounding box center [1089, 24] width 51 height 18
